Goal: Information Seeking & Learning: Understand process/instructions

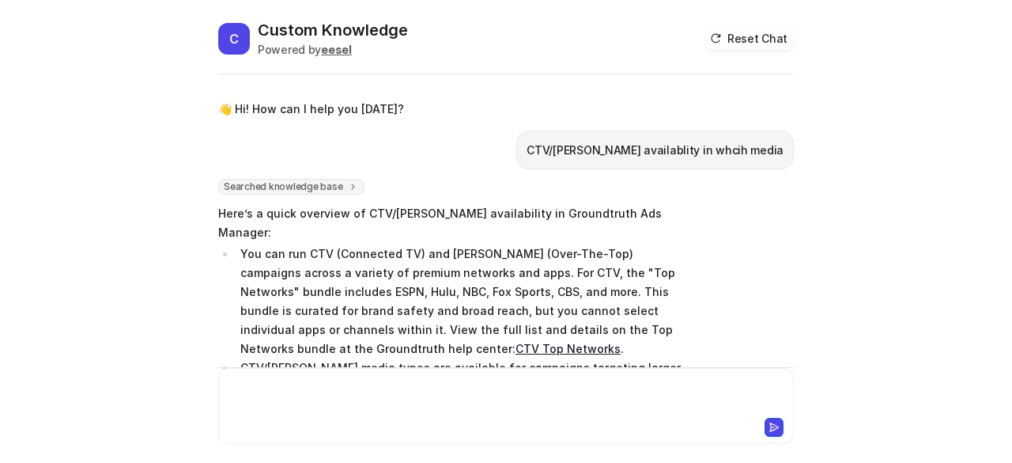
scroll to position [59, 0]
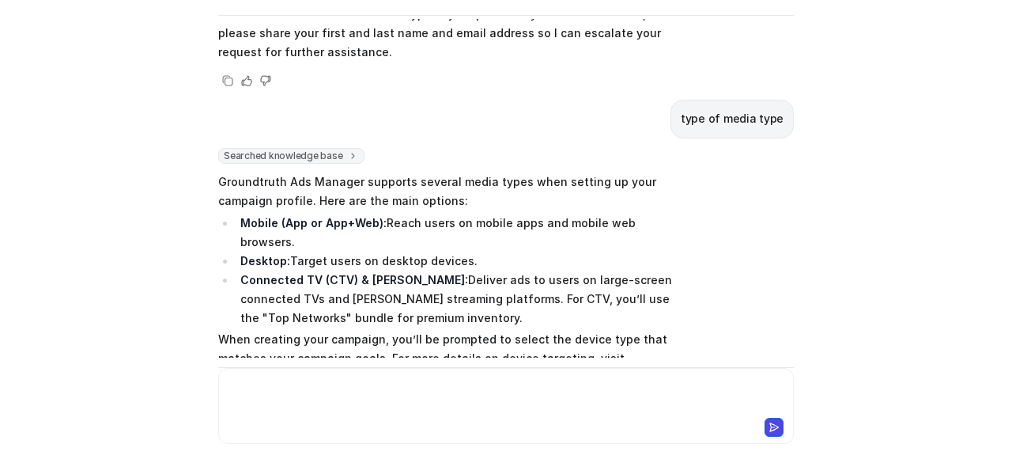
click at [239, 390] on div at bounding box center [506, 396] width 568 height 36
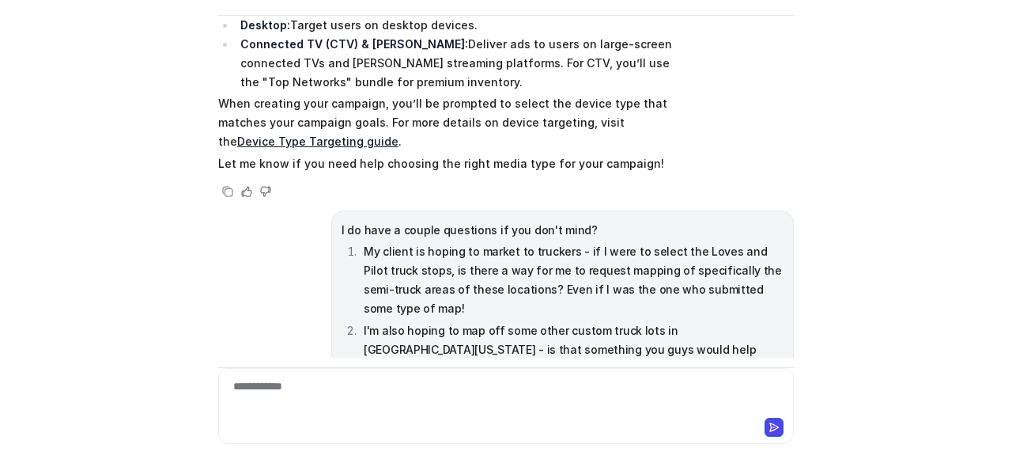
scroll to position [1959, 0]
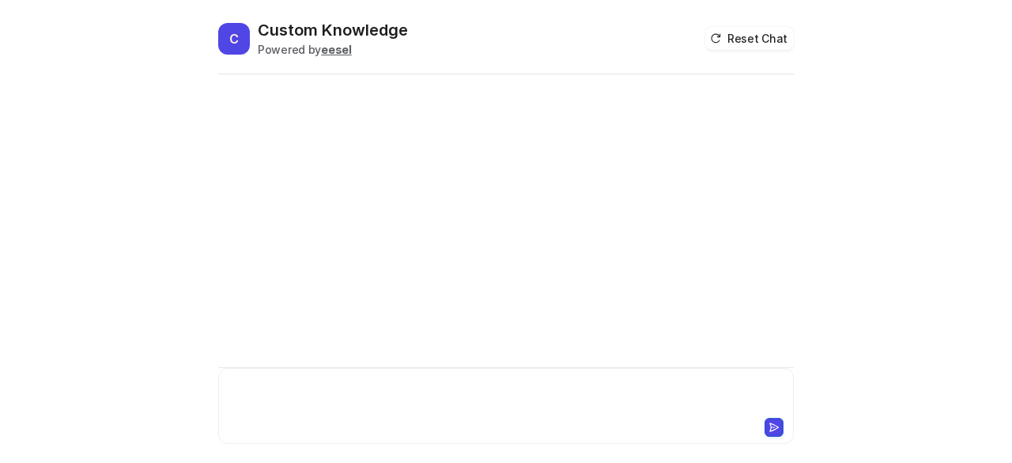
click at [245, 380] on div at bounding box center [506, 396] width 569 height 36
paste div
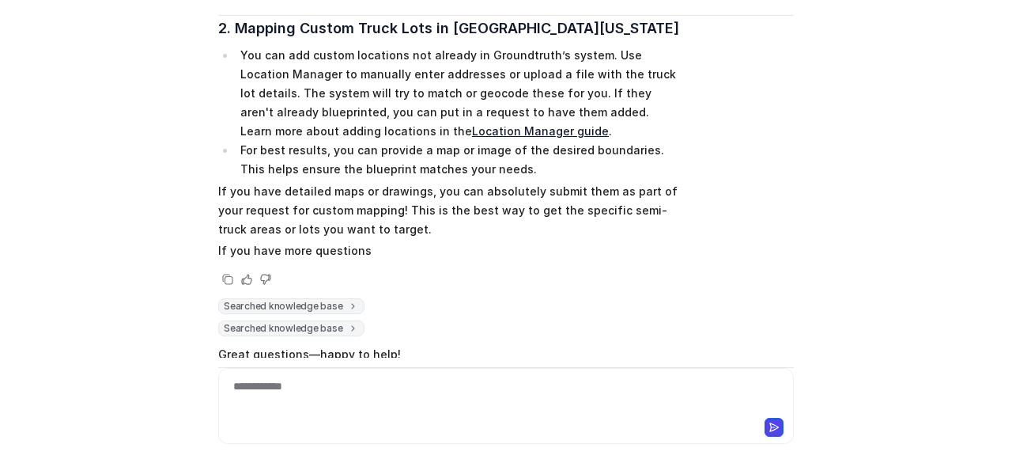
scroll to position [47291, 0]
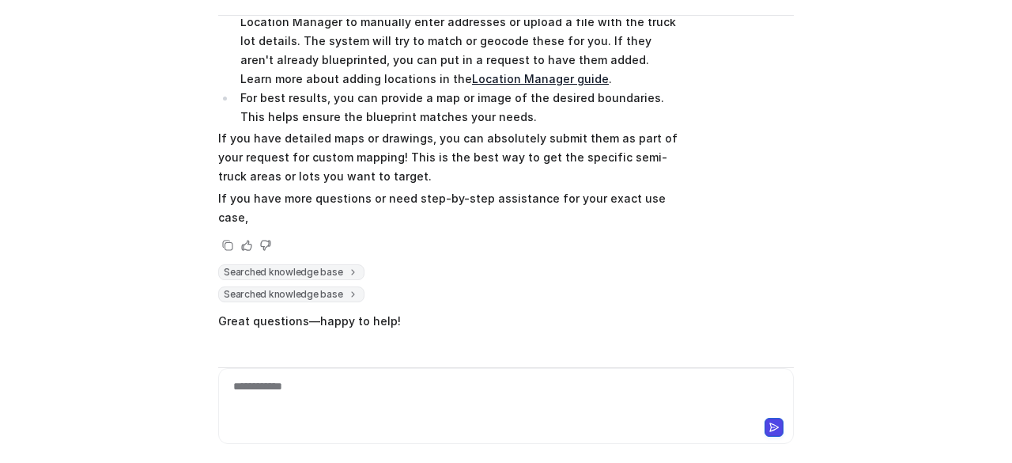
click at [42, 236] on div "C Custom Knowledge Powered by eesel Reset Chat I do have a couple questions if …" at bounding box center [506, 231] width 1012 height 463
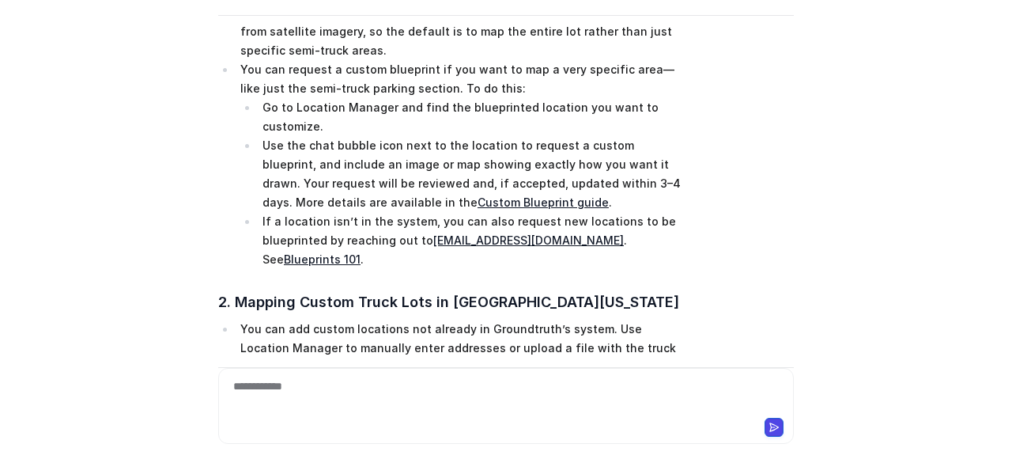
scroll to position [46965, 0]
drag, startPoint x: 234, startPoint y: 170, endPoint x: 481, endPoint y: 306, distance: 281.7
copy li "You can request a custom blueprint if you want to map a very specific area—like…"
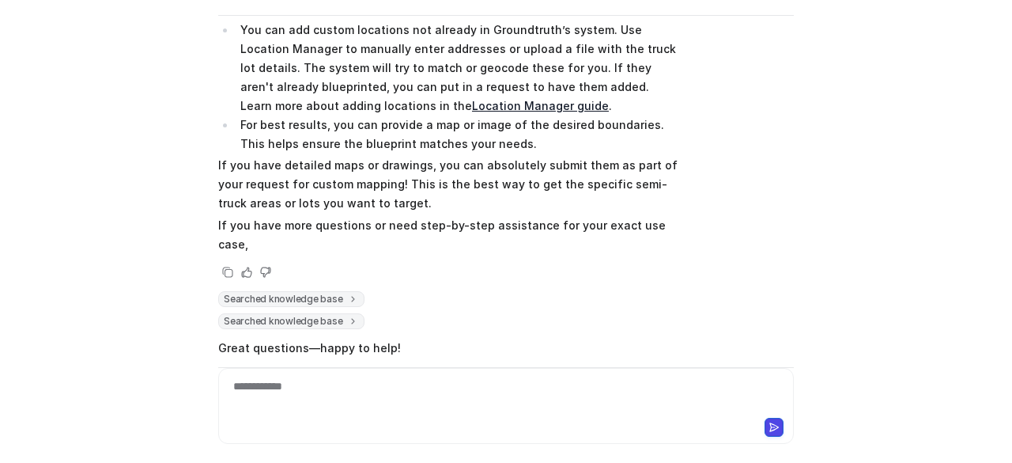
scroll to position [47264, 0]
click at [332, 404] on div at bounding box center [506, 396] width 569 height 36
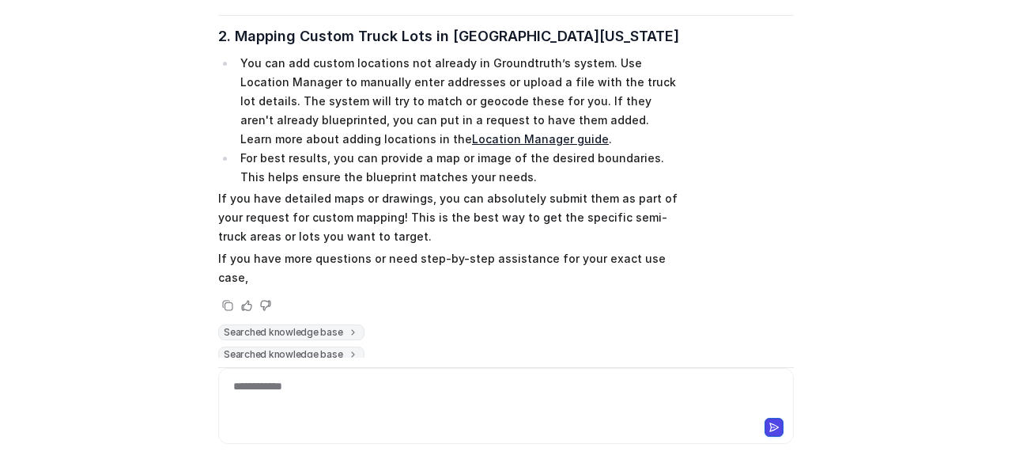
scroll to position [47232, 0]
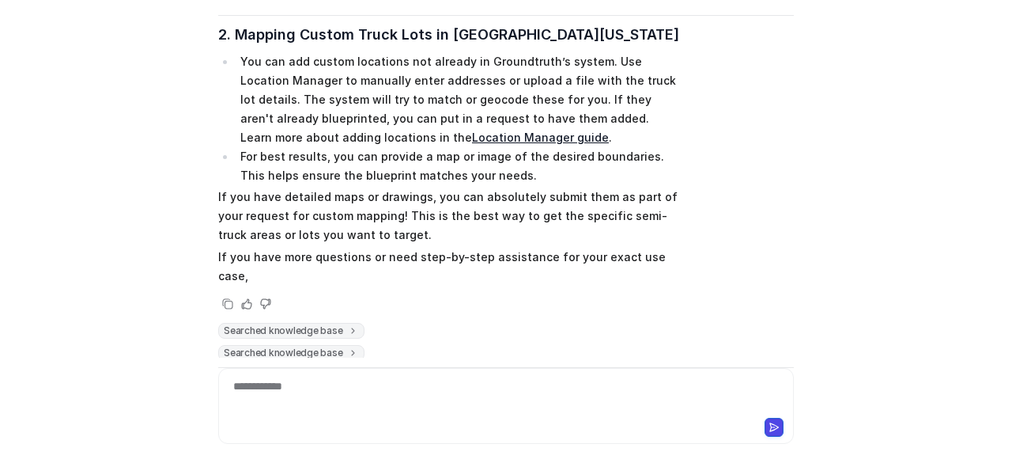
drag, startPoint x: 539, startPoint y: 219, endPoint x: 231, endPoint y: 161, distance: 313.9
drag, startPoint x: 442, startPoint y: 243, endPoint x: 221, endPoint y: 168, distance: 232.8
copy li "You can add custom locations not already in Groundtruth’s system. Use Location …"
